Goal: Task Accomplishment & Management: Complete application form

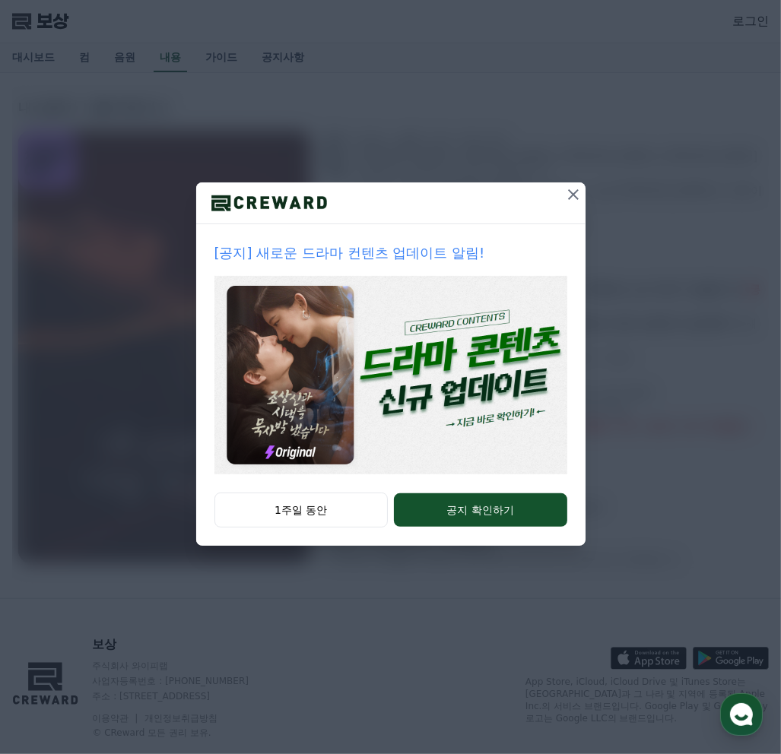
drag, startPoint x: 570, startPoint y: 194, endPoint x: 582, endPoint y: 188, distance: 13.6
click at [571, 194] on icon at bounding box center [573, 195] width 18 height 18
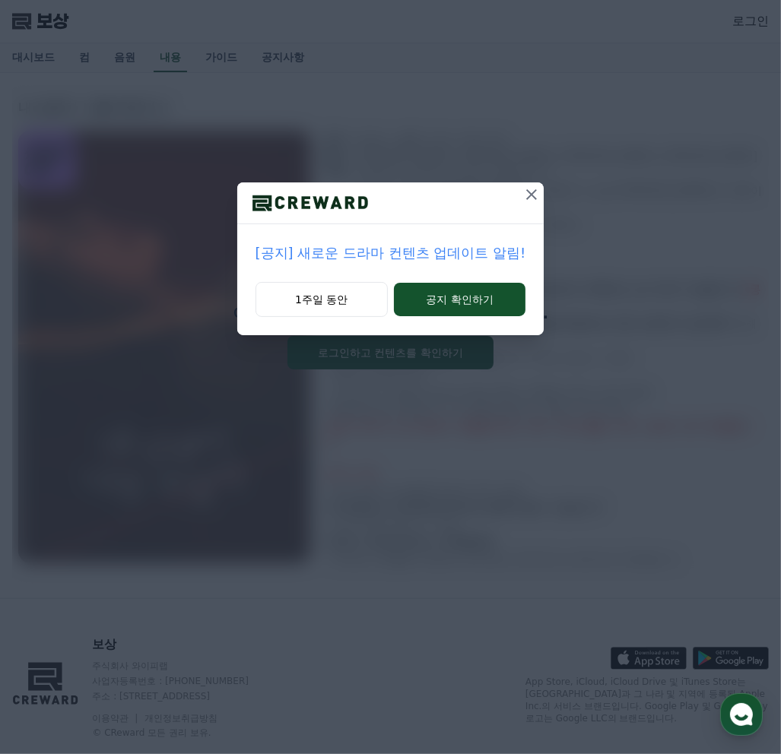
click at [517, 182] on div "[공지] 새로운 드라마 컨텐츠 업데이트 알림! 1주일 동안 공지 확인하기" at bounding box center [390, 180] width 781 height 360
click at [527, 194] on icon at bounding box center [531, 195] width 18 height 18
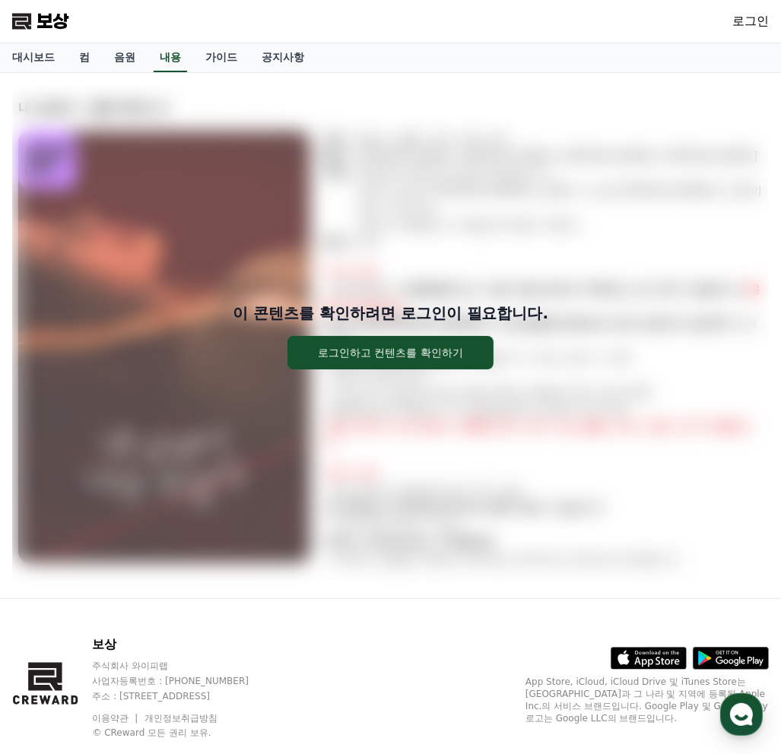
click at [747, 21] on font "로그인" at bounding box center [750, 21] width 37 height 14
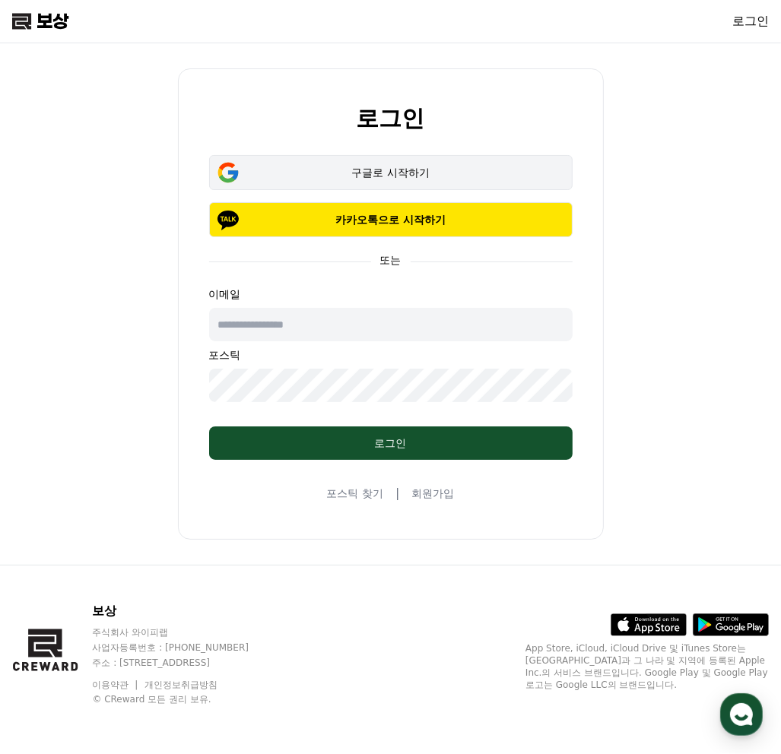
click at [444, 169] on div "구글로 시작하기" at bounding box center [390, 172] width 319 height 15
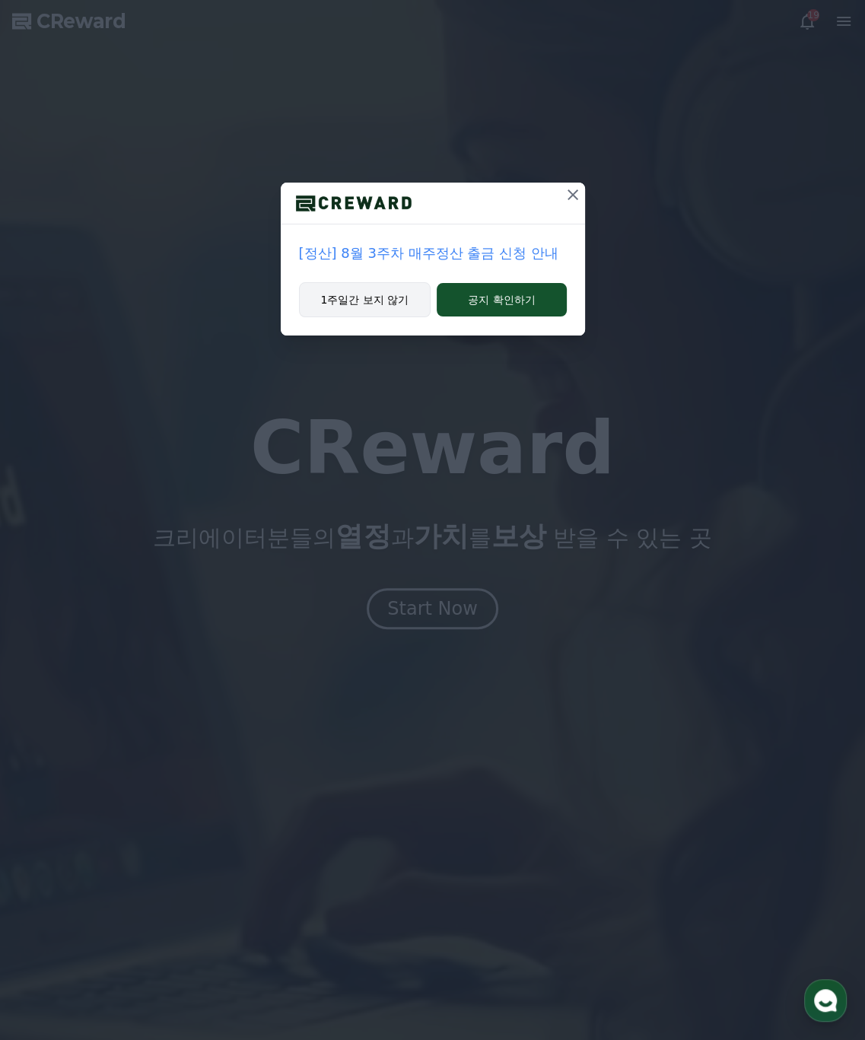
drag, startPoint x: 392, startPoint y: 303, endPoint x: 426, endPoint y: 282, distance: 39.3
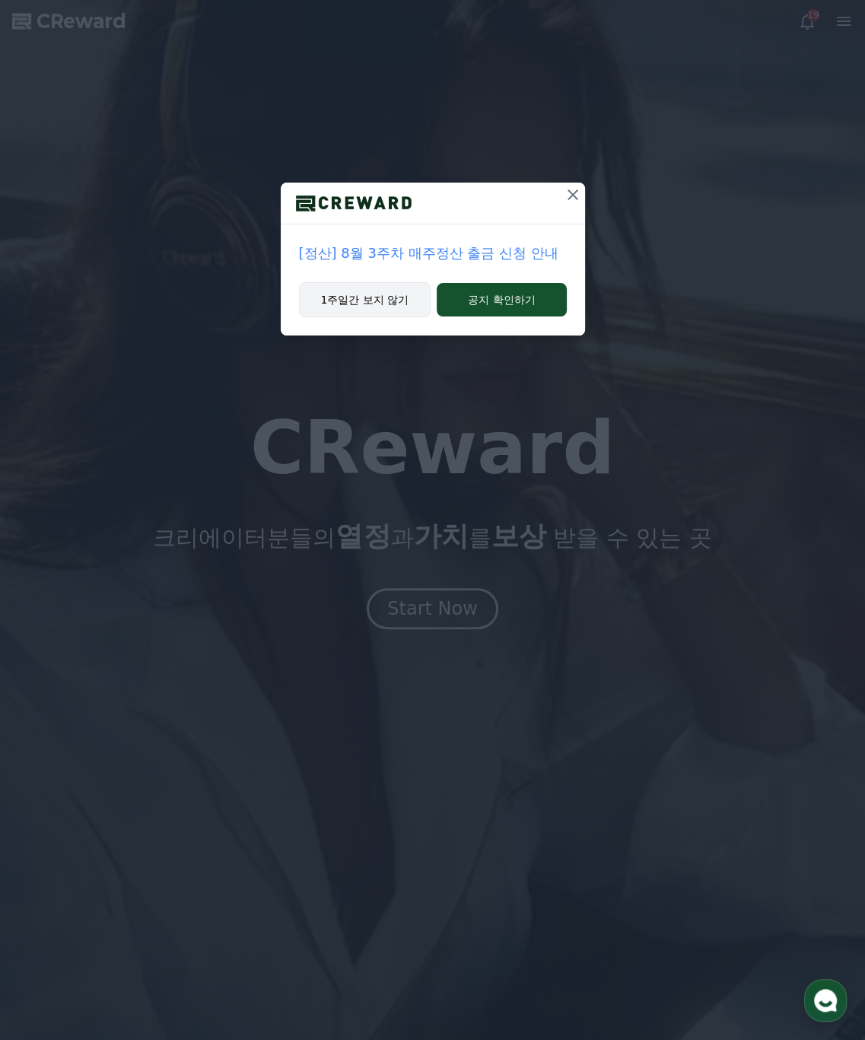
click at [392, 303] on button "1주일간 보지 않기" at bounding box center [365, 299] width 132 height 35
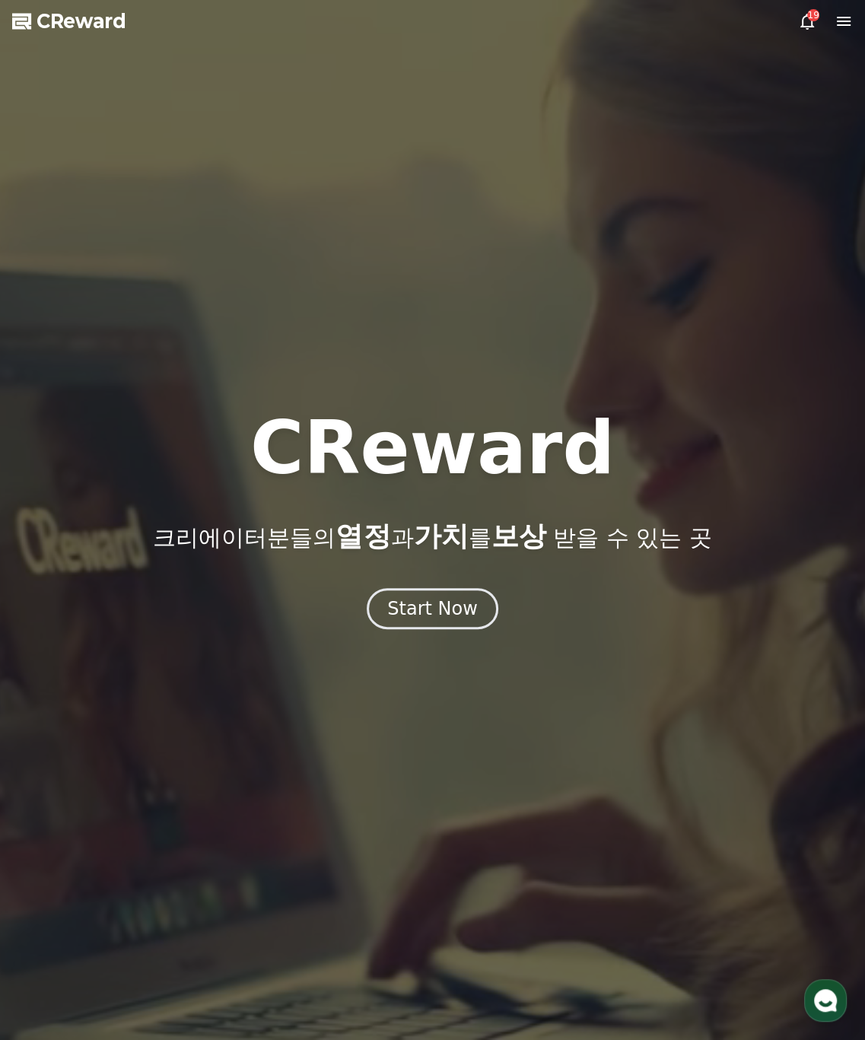
click at [851, 18] on icon at bounding box center [843, 21] width 18 height 18
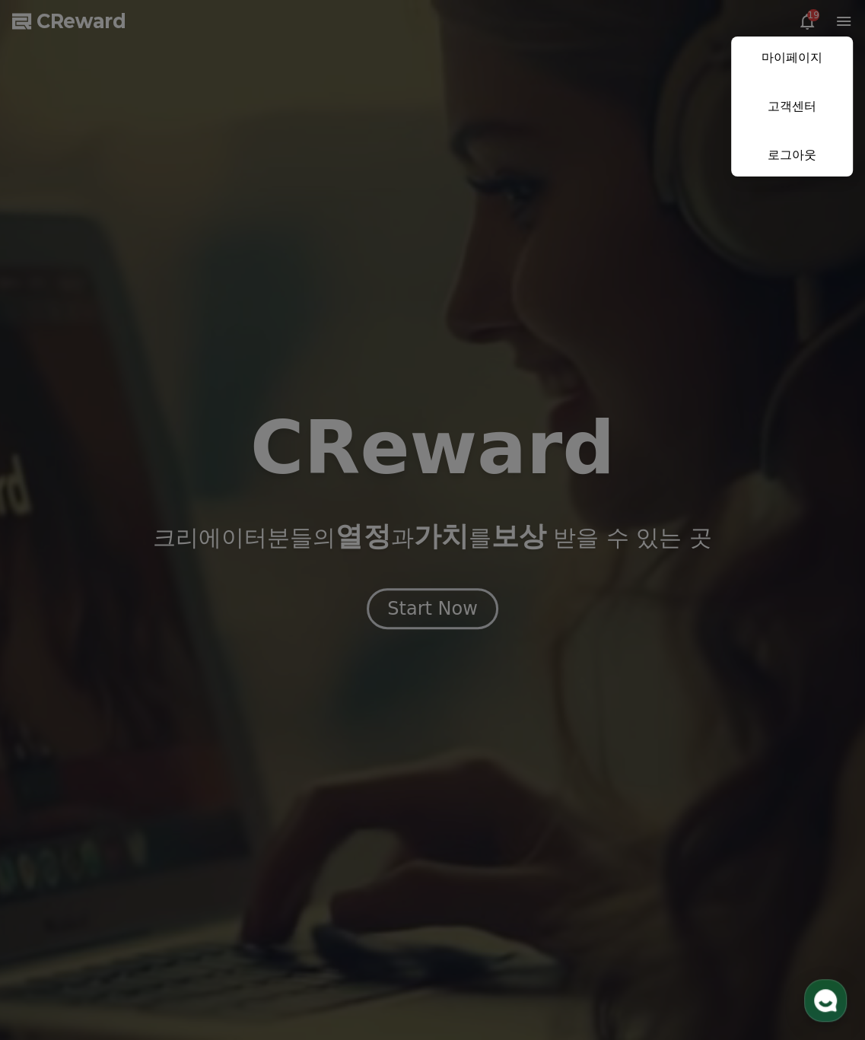
click at [96, 18] on button "close" at bounding box center [432, 520] width 865 height 1040
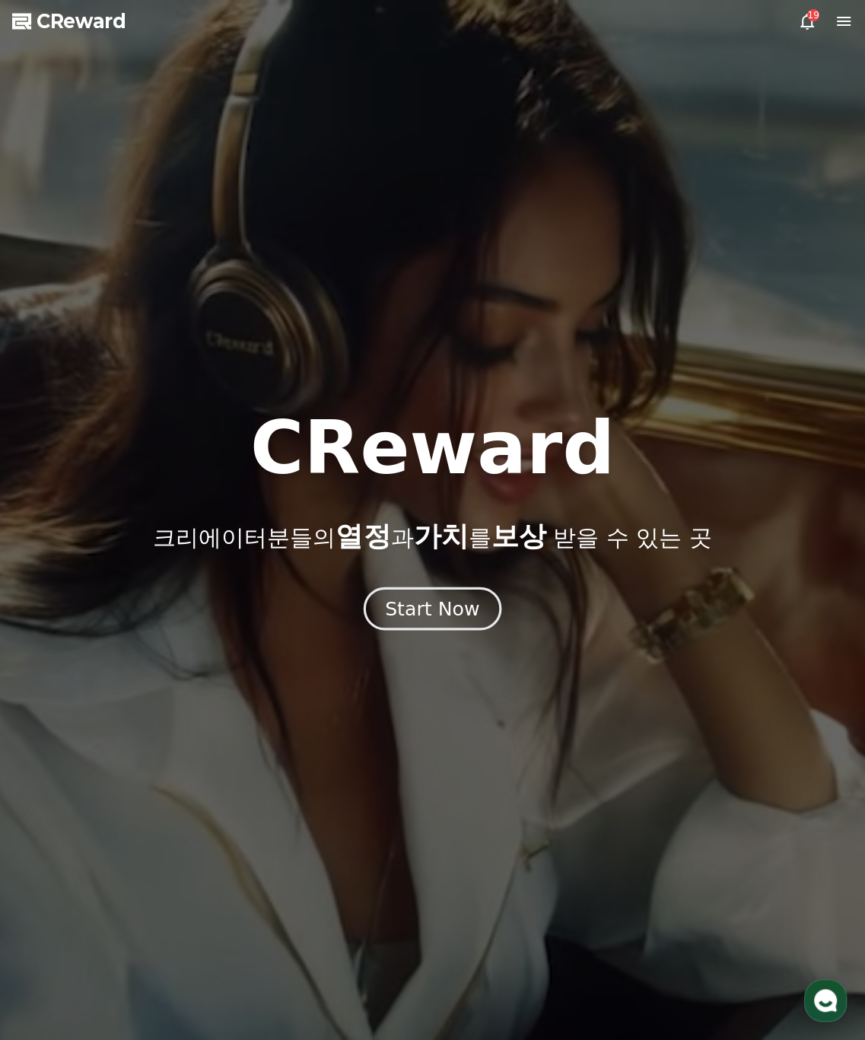
click at [463, 616] on div "Start Now" at bounding box center [432, 608] width 94 height 26
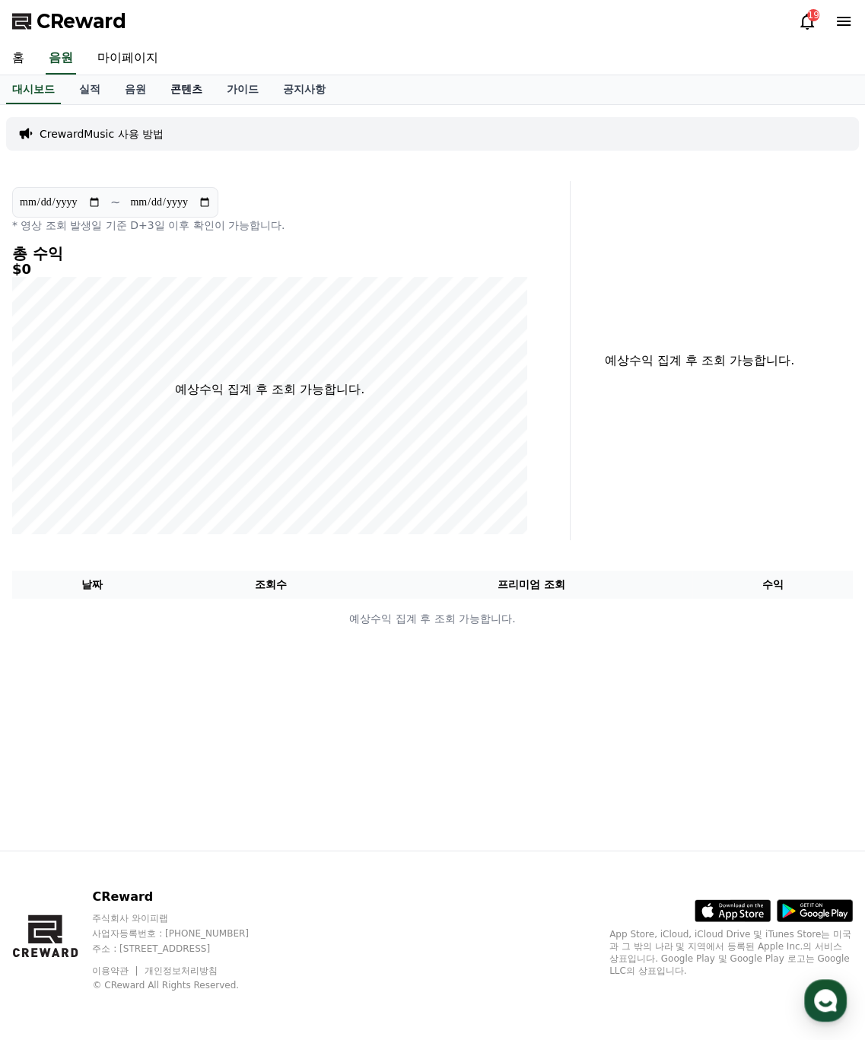
click at [188, 90] on link "콘텐츠" at bounding box center [186, 89] width 56 height 29
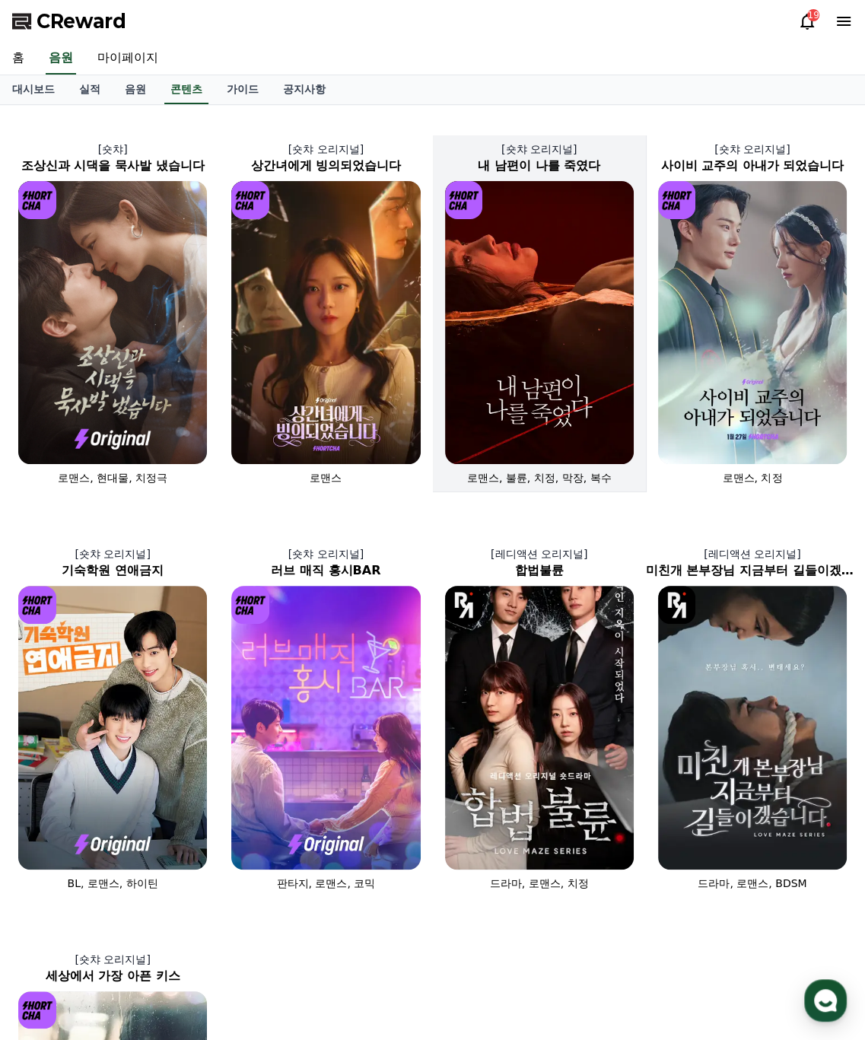
click at [468, 387] on img at bounding box center [539, 322] width 189 height 283
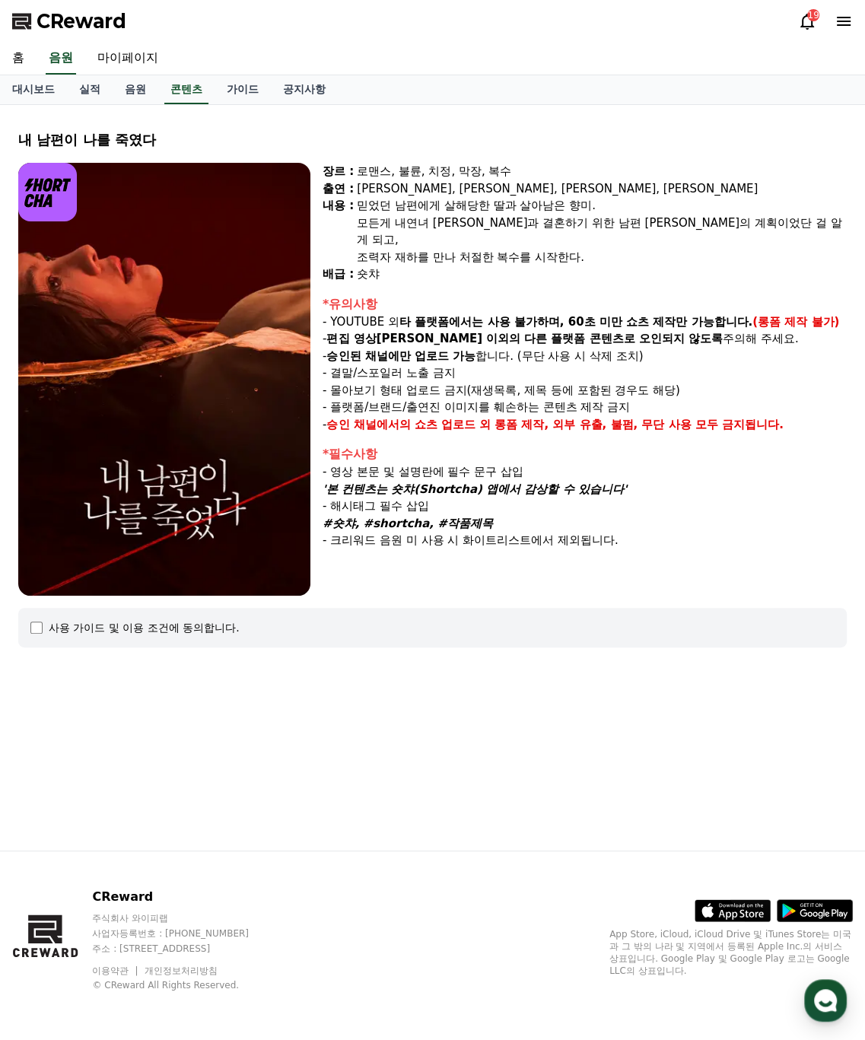
select select
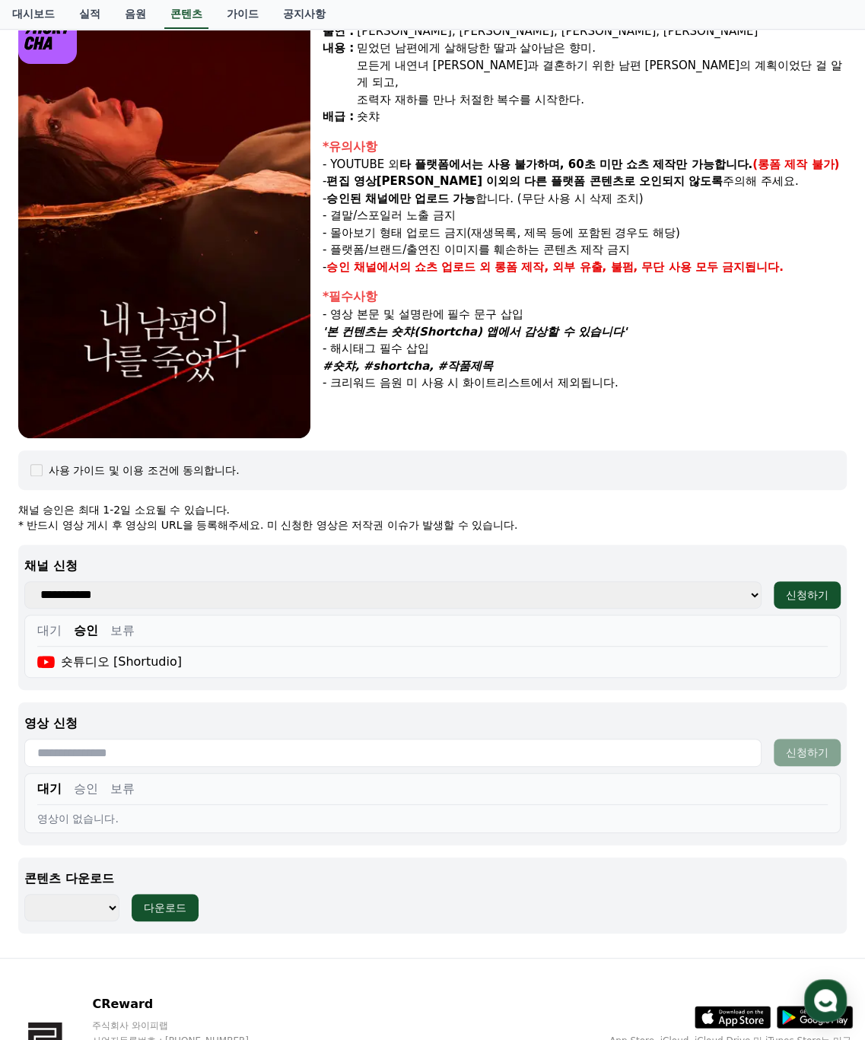
scroll to position [262, 0]
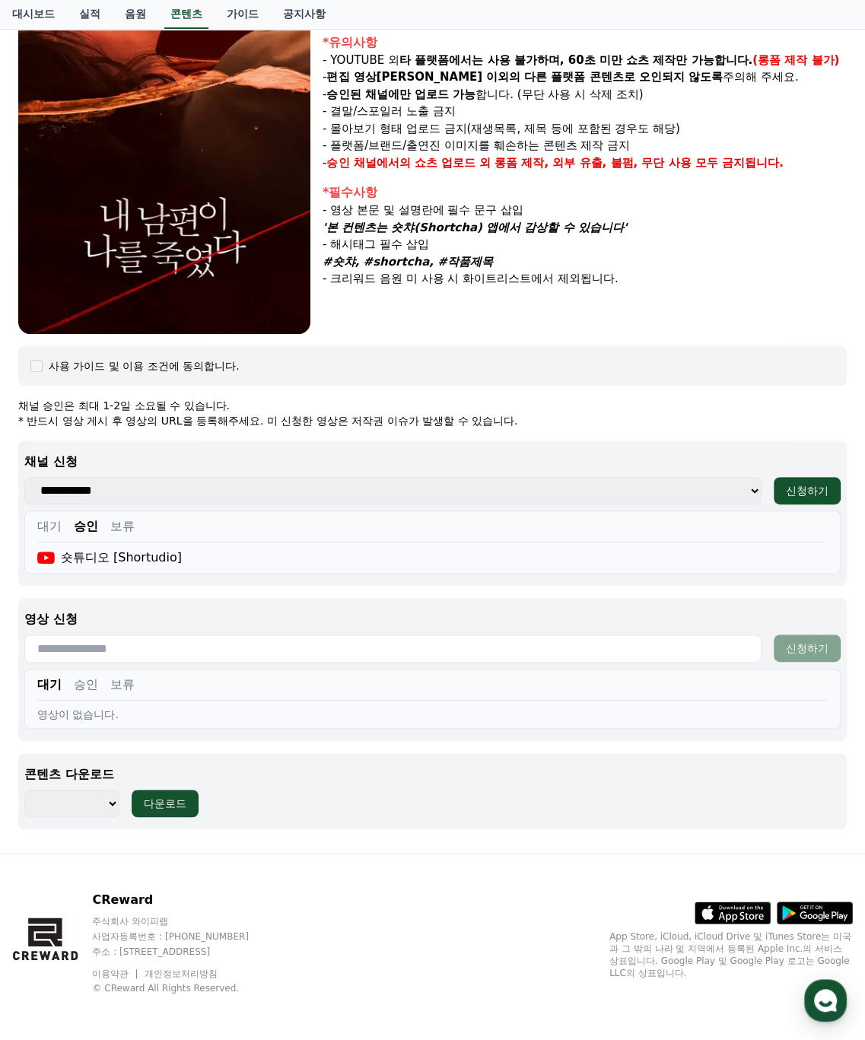
click at [37, 371] on div "사용 가이드 및 이용 조건에 동의합니다." at bounding box center [432, 365] width 804 height 15
click at [70, 613] on p "영상 신청" at bounding box center [432, 619] width 816 height 18
click at [97, 659] on input "text" at bounding box center [392, 648] width 737 height 28
click at [92, 682] on button "승인" at bounding box center [86, 684] width 24 height 18
click at [60, 673] on div "대기 승인 보류 영상이 없습니다." at bounding box center [432, 698] width 816 height 60
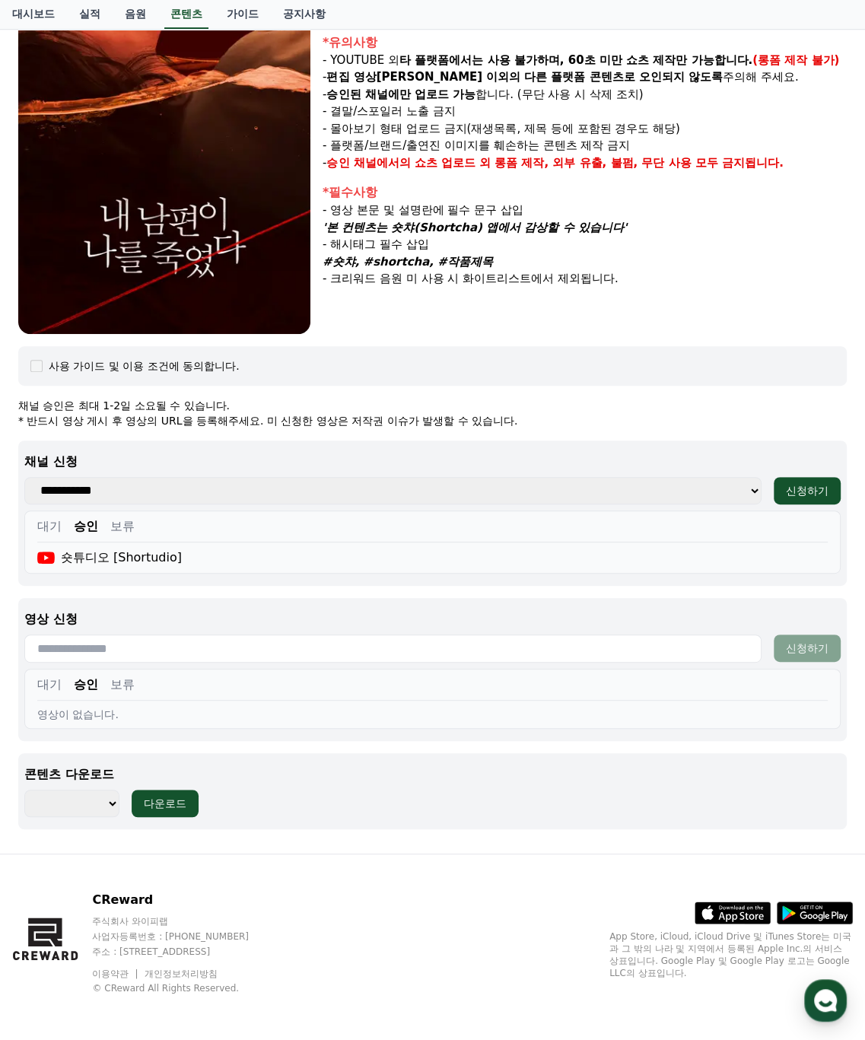
click at [59, 676] on button "대기" at bounding box center [49, 684] width 24 height 18
click at [199, 650] on input "text" at bounding box center [392, 648] width 737 height 28
paste input "**********"
type input "**********"
click at [283, 722] on div "대기 승인 보류 영상이 없습니다." at bounding box center [432, 698] width 816 height 60
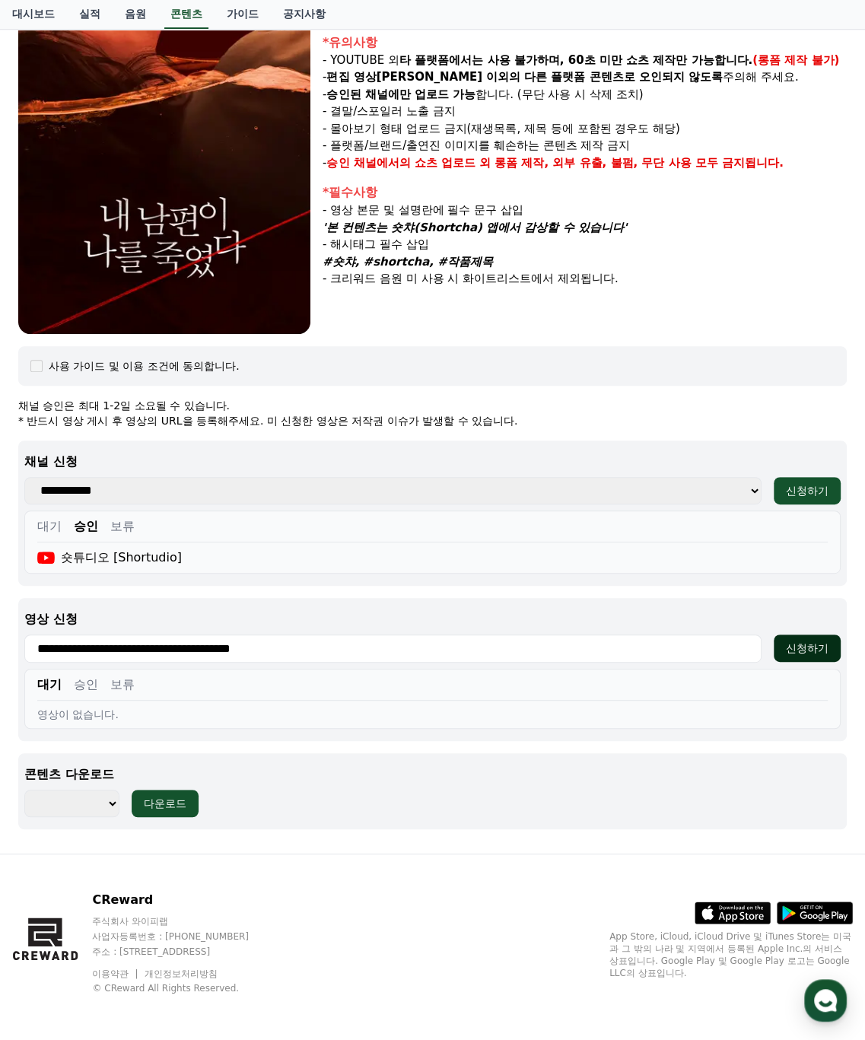
click at [794, 644] on div "신청하기" at bounding box center [807, 647] width 43 height 15
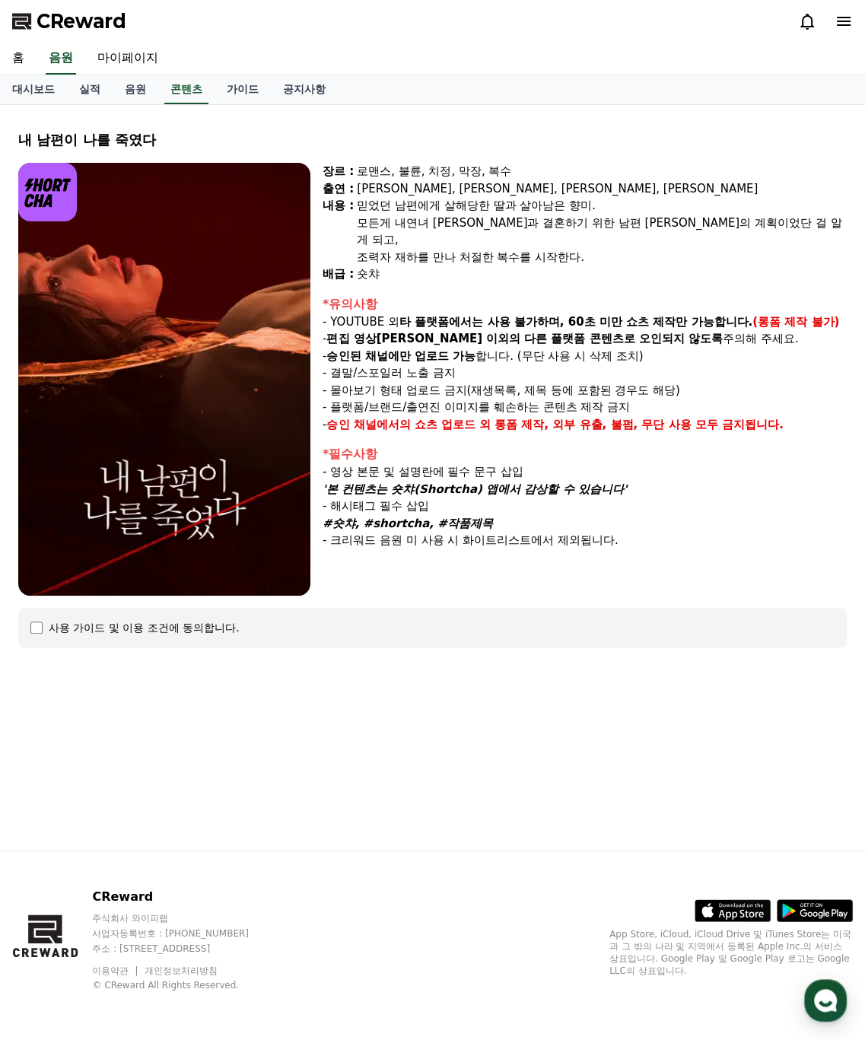
select select
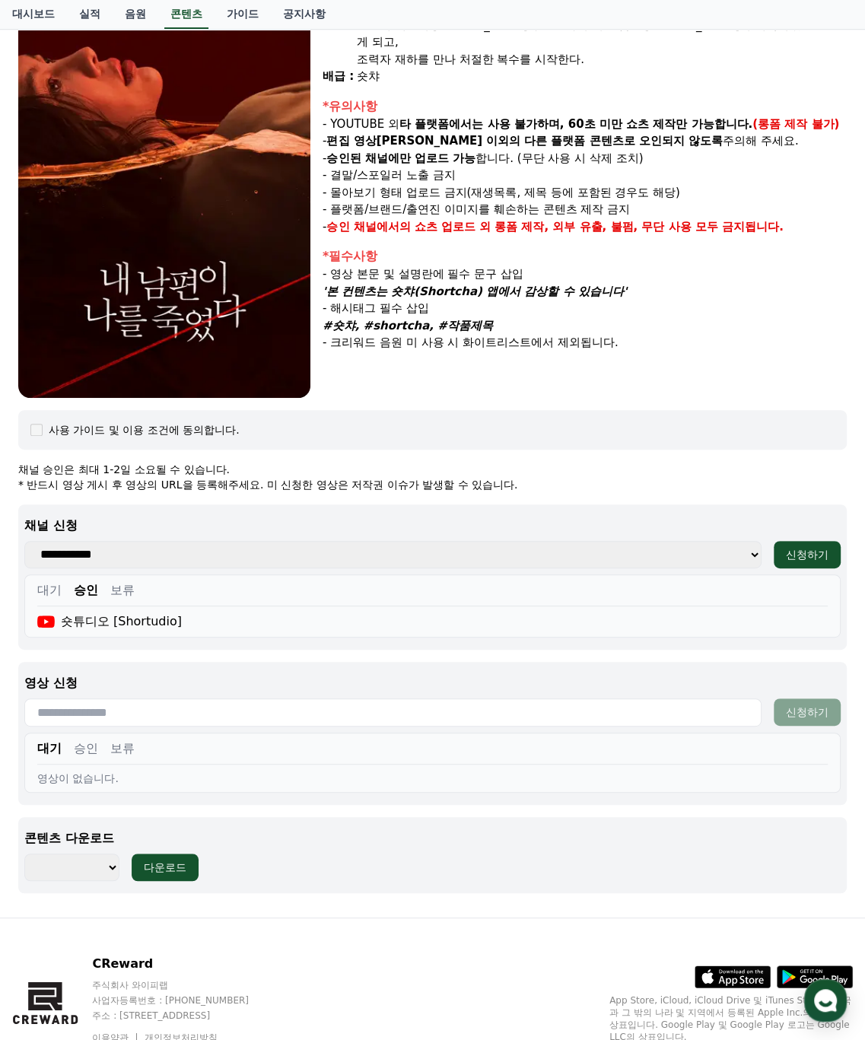
scroll to position [262, 0]
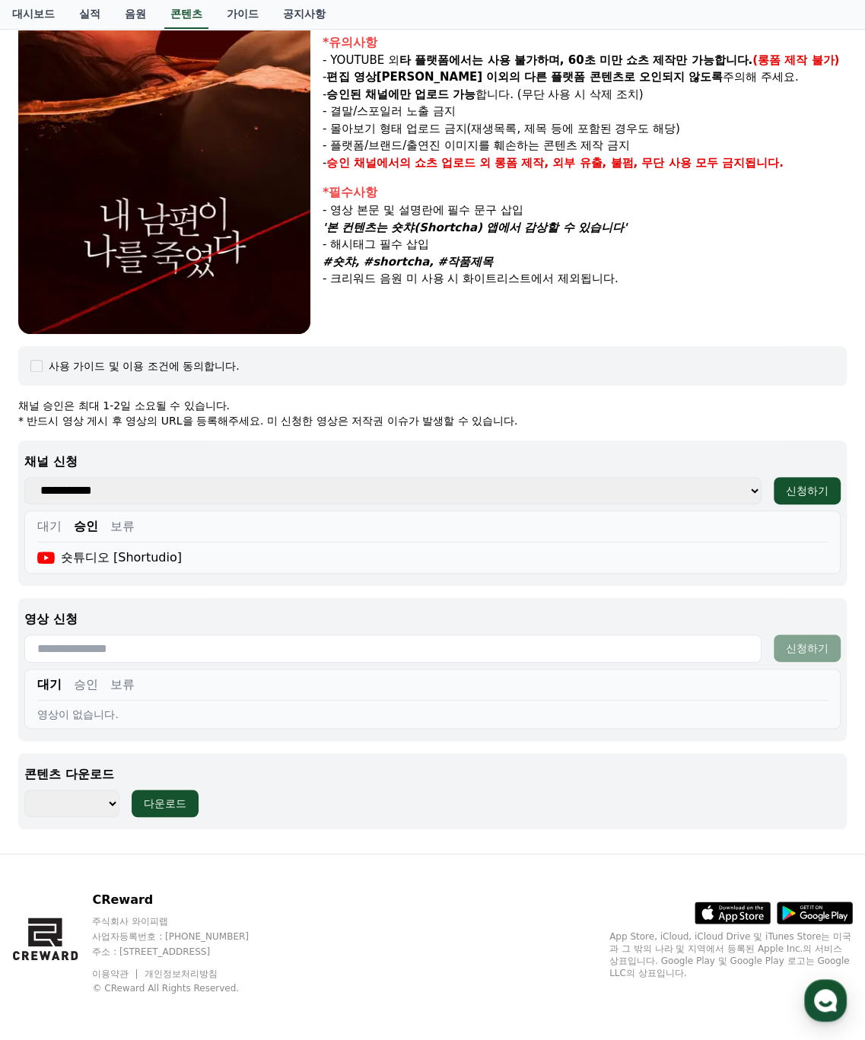
click at [82, 684] on button "승인" at bounding box center [86, 684] width 24 height 18
